Goal: Find specific page/section: Find specific page/section

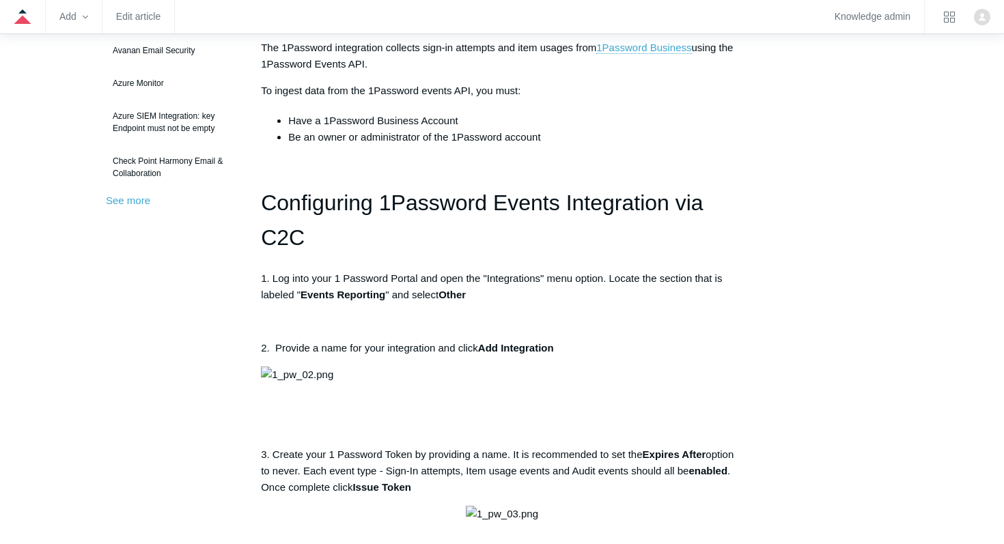
scroll to position [396, 0]
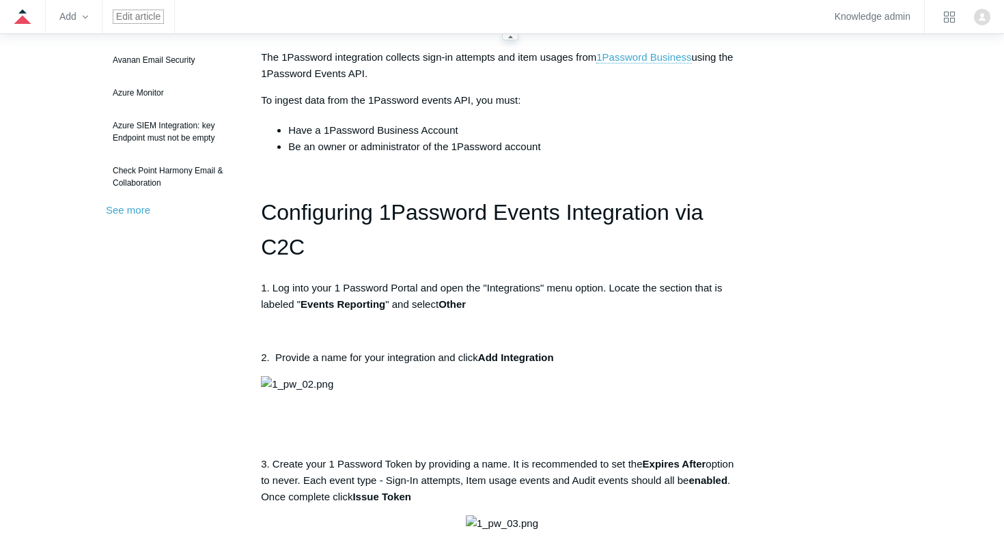
click at [145, 20] on link "Edit article" at bounding box center [138, 17] width 44 height 8
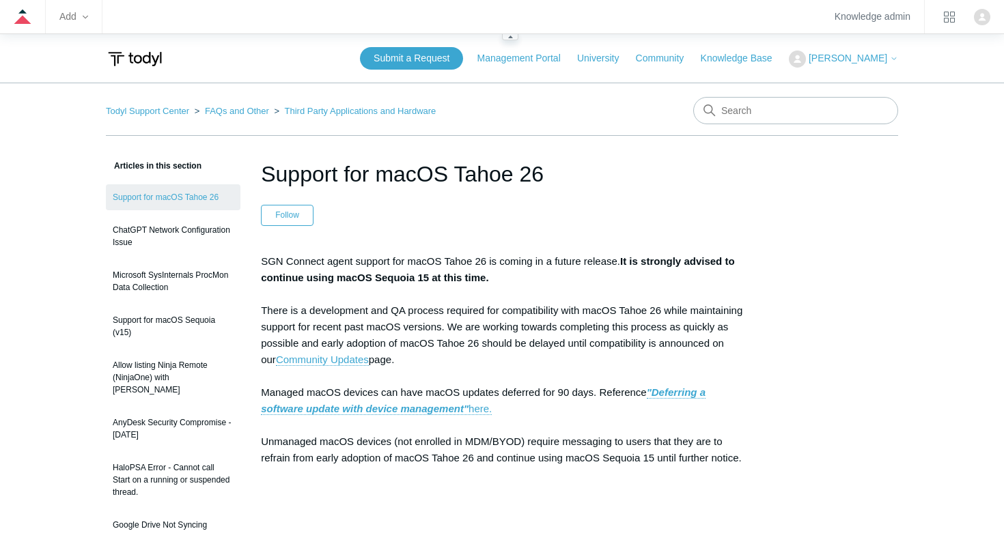
click at [68, 13] on zd-hc-trigger "Add" at bounding box center [73, 17] width 29 height 8
click at [20, 16] on icon at bounding box center [23, 17] width 18 height 18
click at [77, 16] on zd-hc-trigger "Add" at bounding box center [73, 17] width 29 height 8
click at [19, 26] on zd-hc-navbar "Add Knowledge admin" at bounding box center [502, 17] width 1004 height 34
click at [23, 12] on icon at bounding box center [22, 11] width 8 height 4
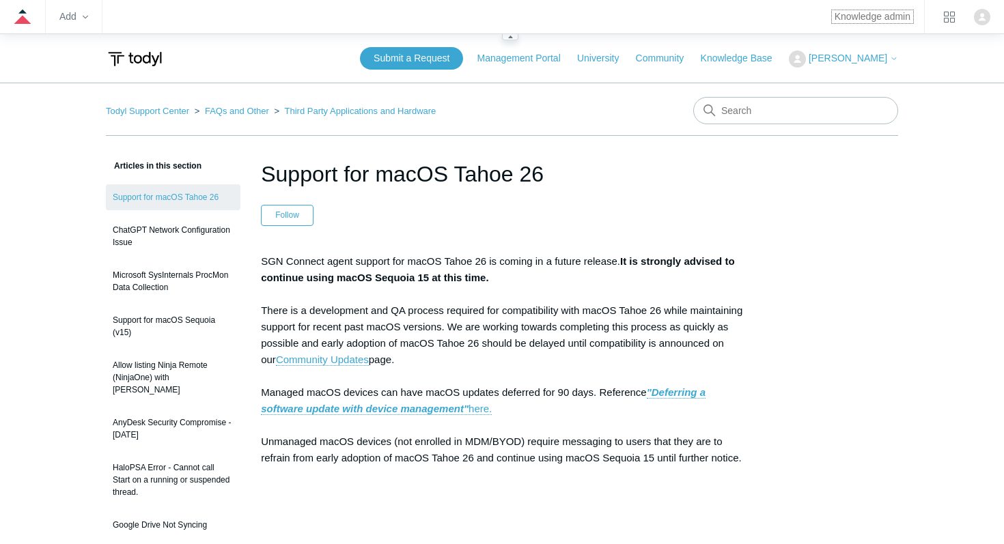
click at [891, 15] on link "Knowledge admin" at bounding box center [873, 17] width 76 height 8
